Goal: Task Accomplishment & Management: Use online tool/utility

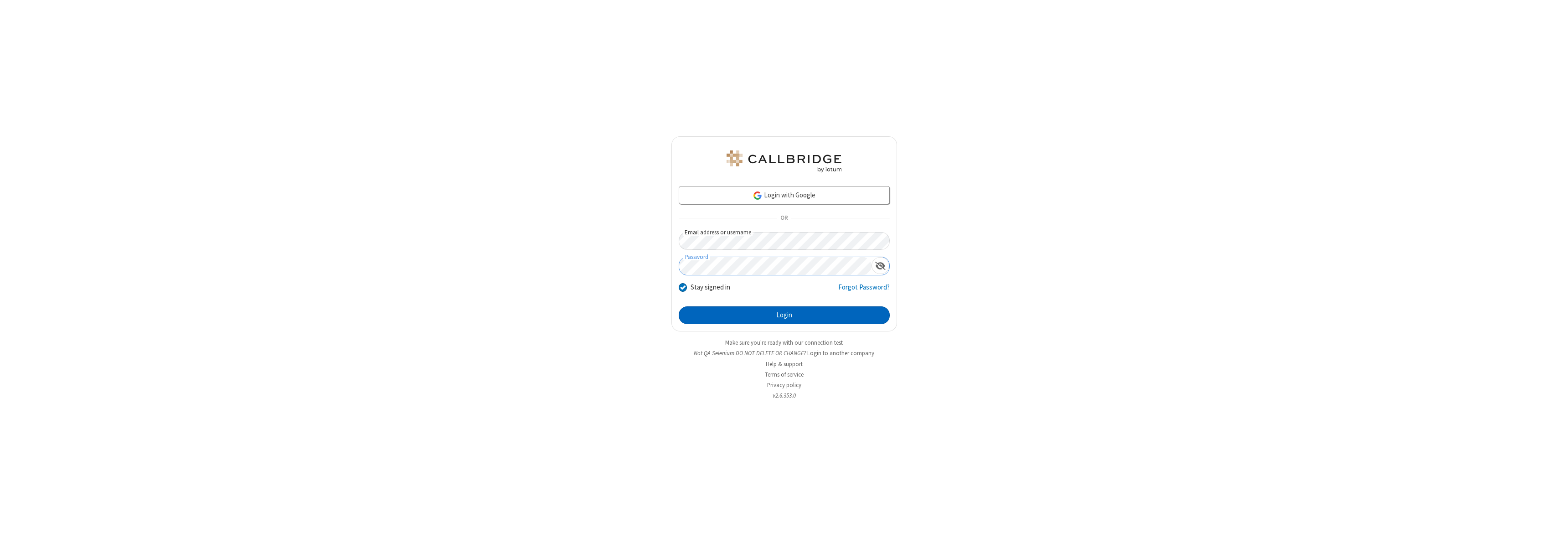
click at [784, 315] on button "Login" at bounding box center [784, 315] width 211 height 18
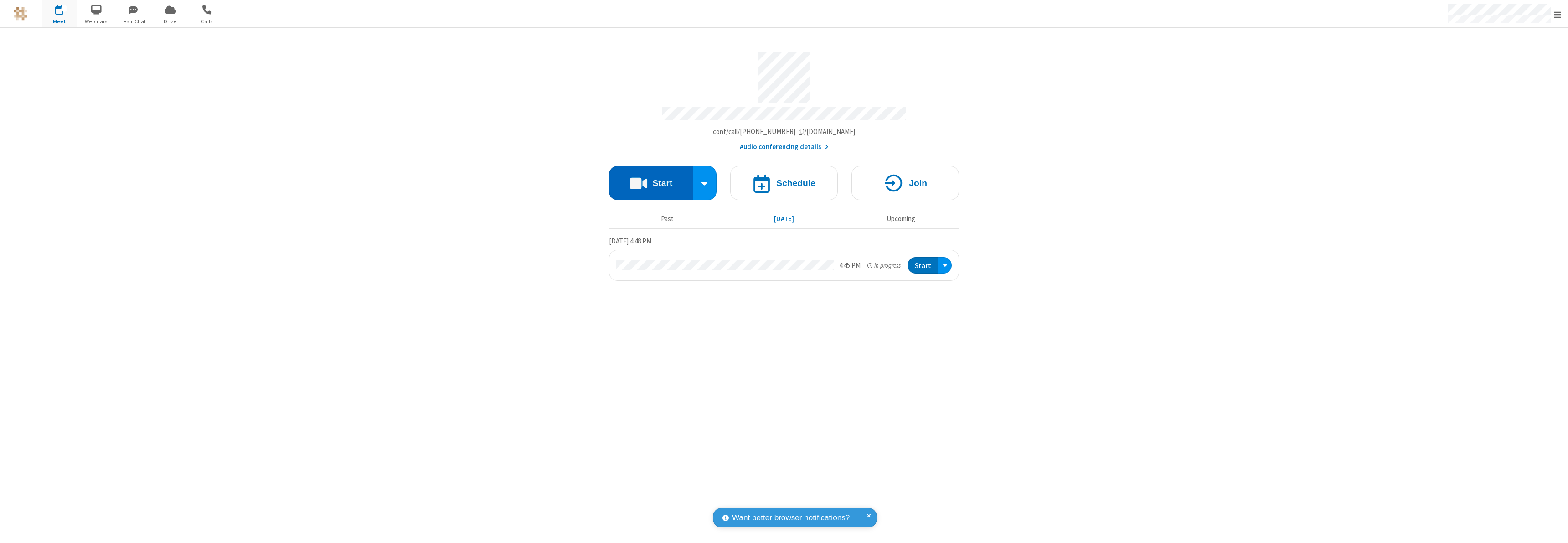
click at [651, 179] on button "Start" at bounding box center [651, 182] width 84 height 34
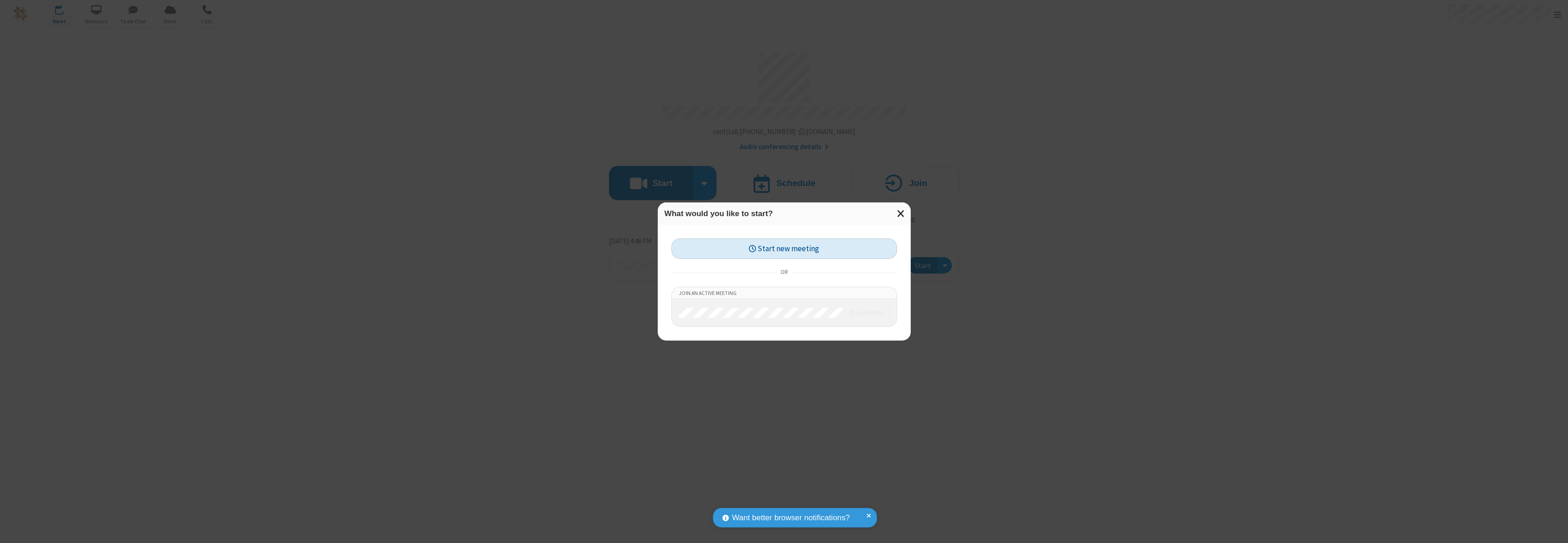
click at [784, 248] on button "Start new meeting" at bounding box center [784, 248] width 226 height 21
